Goal: Task Accomplishment & Management: Manage account settings

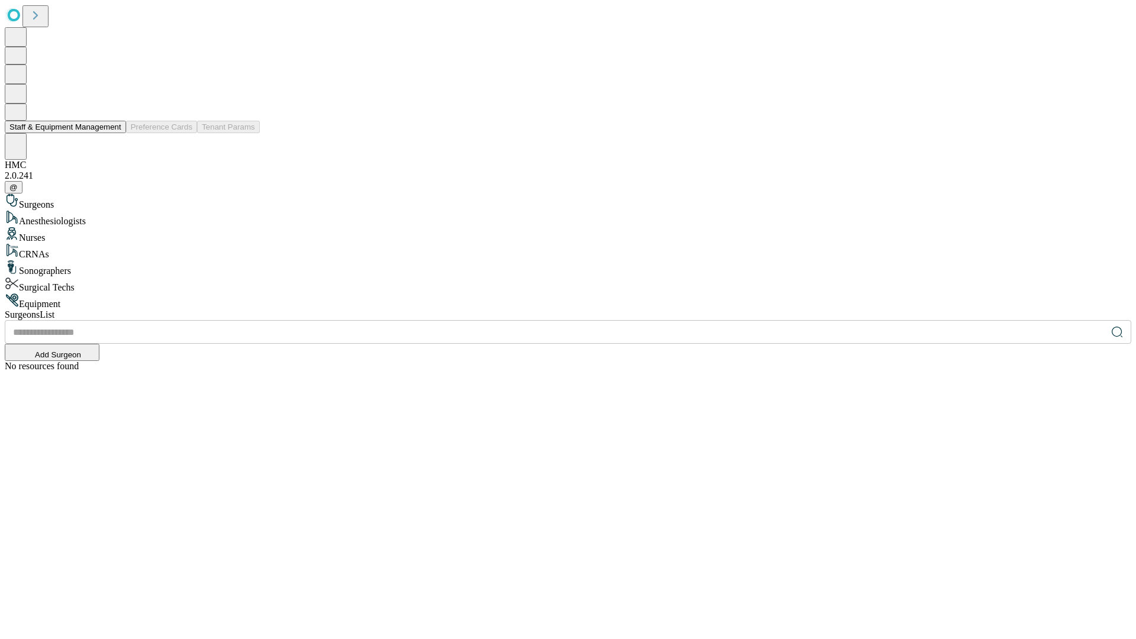
click at [113, 133] on button "Staff & Equipment Management" at bounding box center [65, 127] width 121 height 12
